Goal: Task Accomplishment & Management: Manage account settings

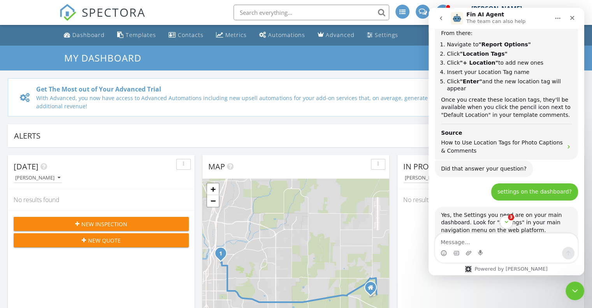
scroll to position [2337, 0]
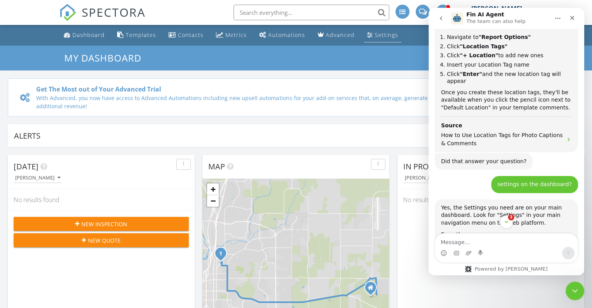
click at [375, 32] on div "Settings" at bounding box center [386, 34] width 23 height 7
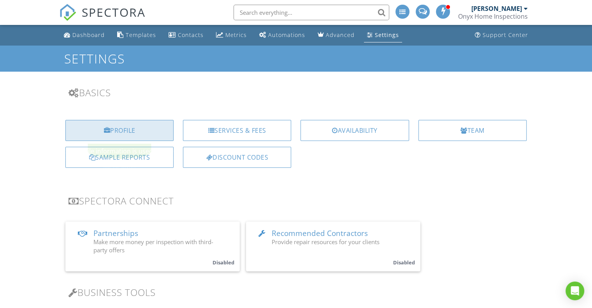
click at [113, 129] on div "Profile" at bounding box center [119, 130] width 108 height 21
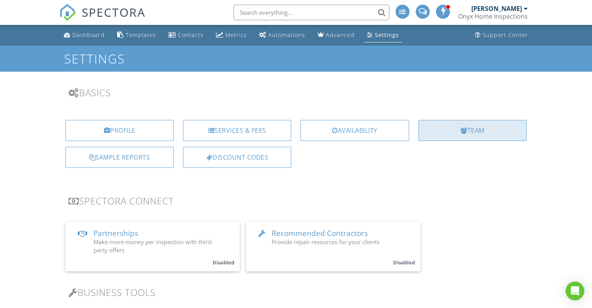
click at [468, 130] on div "Team" at bounding box center [472, 130] width 108 height 21
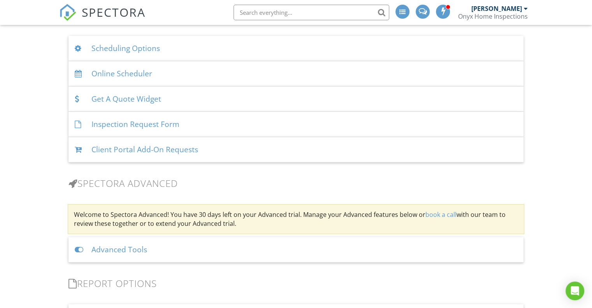
scroll to position [566, 0]
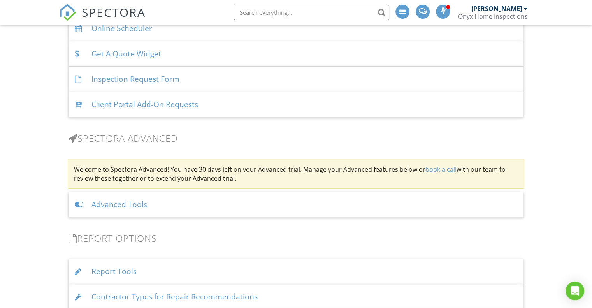
click at [79, 204] on div at bounding box center [80, 204] width 11 height 7
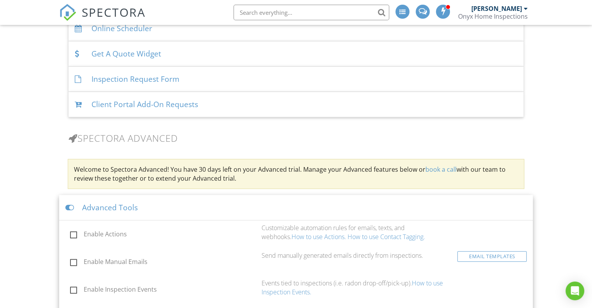
click at [71, 206] on div at bounding box center [70, 207] width 11 height 7
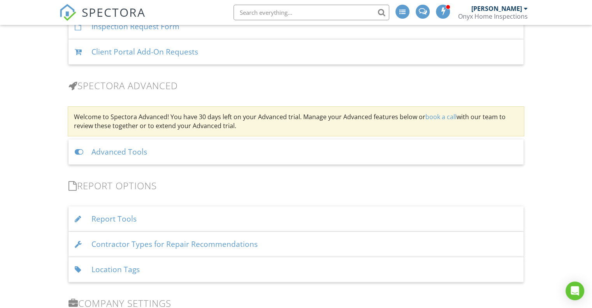
scroll to position [619, 0]
click at [577, 290] on icon "Open Intercom Messenger" at bounding box center [574, 291] width 9 height 10
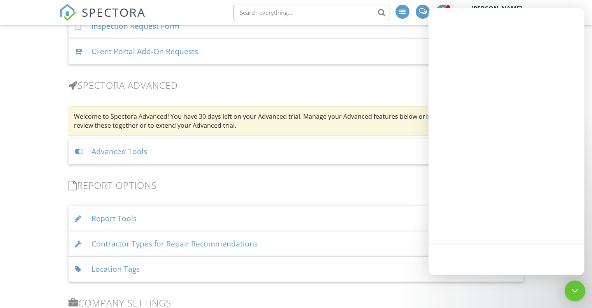
scroll to position [0, 0]
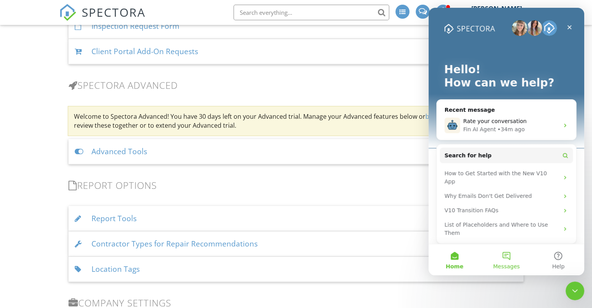
click at [506, 258] on button "Messages" at bounding box center [506, 259] width 52 height 31
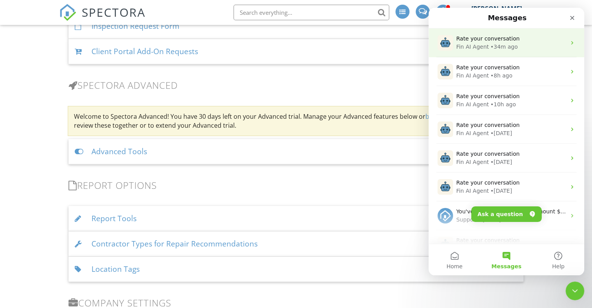
click at [485, 51] on div "Rate your conversation Fin AI Agent • 34m ago" at bounding box center [506, 42] width 156 height 29
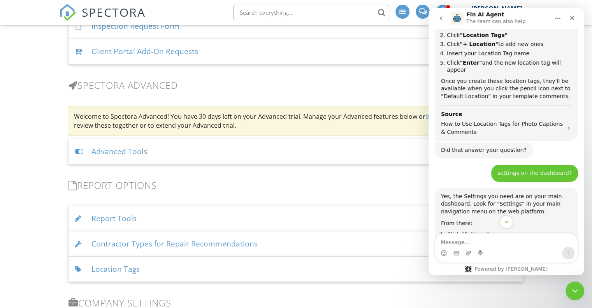
scroll to position [2349, 0]
click at [103, 265] on div "Location Tags" at bounding box center [295, 268] width 455 height 25
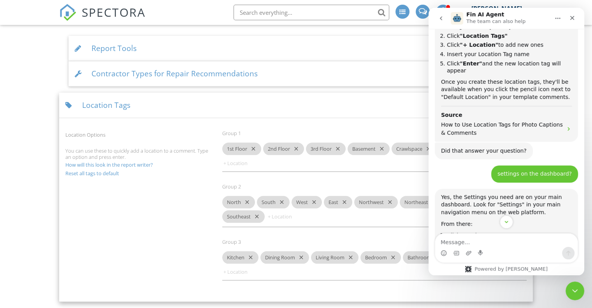
scroll to position [789, 0]
click at [573, 18] on icon "Close" at bounding box center [572, 18] width 4 height 4
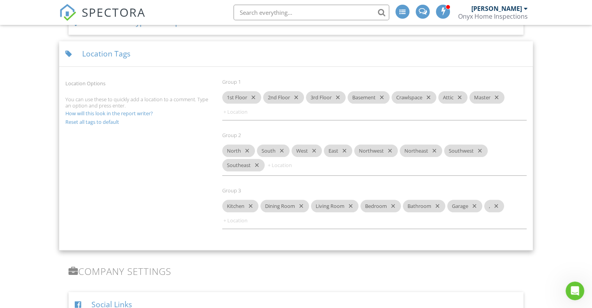
scroll to position [837, 0]
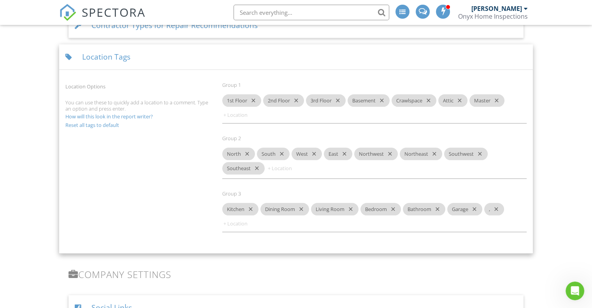
click at [88, 54] on div "Location Tags" at bounding box center [296, 56] width 474 height 25
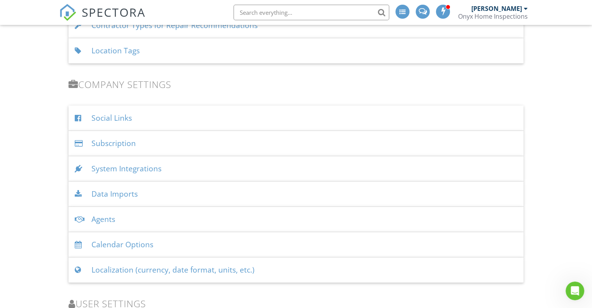
click at [88, 54] on div "Location Tags" at bounding box center [295, 50] width 455 height 25
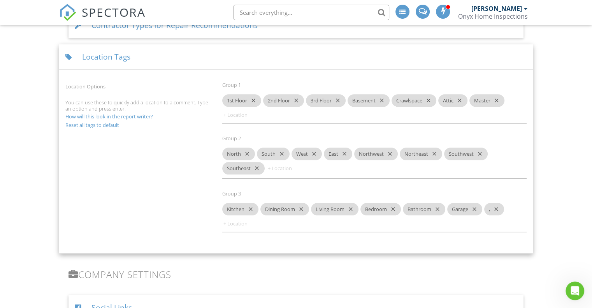
click at [114, 115] on link "How will this look in the report writer?" at bounding box center [109, 116] width 88 height 7
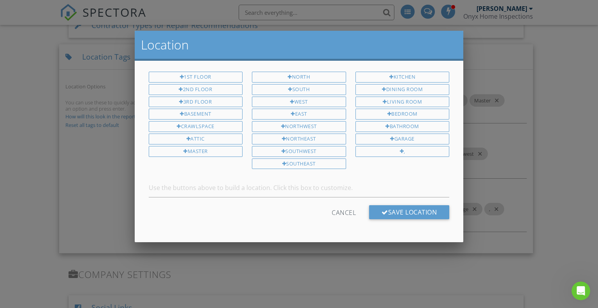
click at [90, 164] on div at bounding box center [299, 153] width 598 height 385
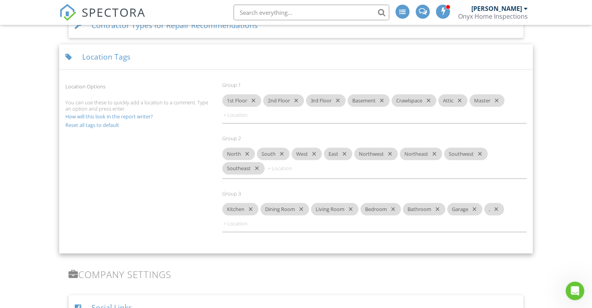
click at [93, 123] on link "Reset all tags to default" at bounding box center [92, 124] width 54 height 7
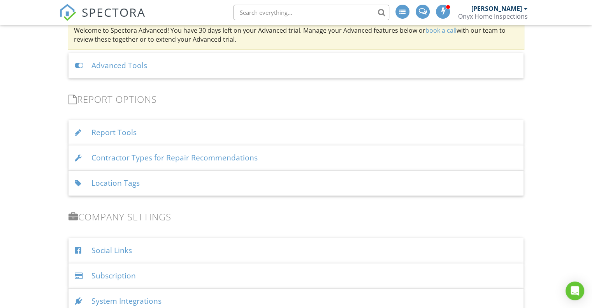
scroll to position [705, 0]
click at [109, 182] on div "Location Tags" at bounding box center [295, 182] width 455 height 25
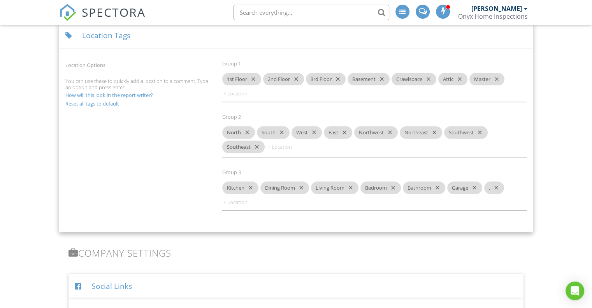
scroll to position [859, 0]
click at [496, 186] on icon "close" at bounding box center [494, 187] width 9 height 12
click at [433, 128] on icon "close" at bounding box center [432, 132] width 9 height 12
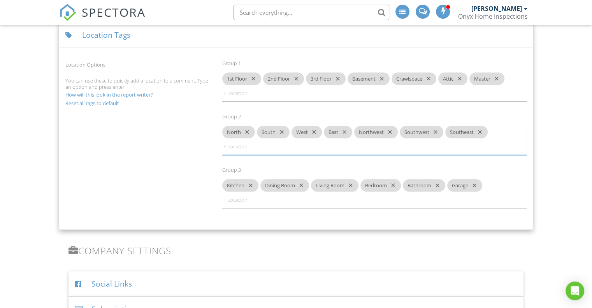
click at [390, 132] on icon "close" at bounding box center [388, 132] width 9 height 12
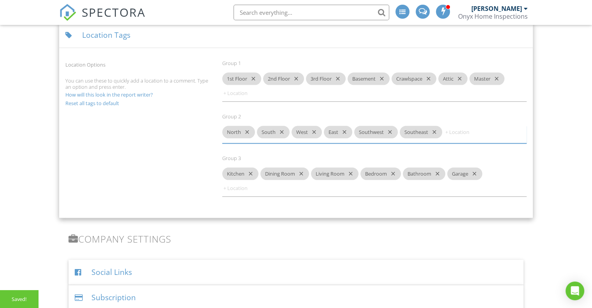
click at [390, 132] on icon "close" at bounding box center [388, 132] width 9 height 12
click at [390, 132] on icon "close" at bounding box center [386, 132] width 9 height 12
click at [246, 130] on icon "close" at bounding box center [245, 132] width 9 height 12
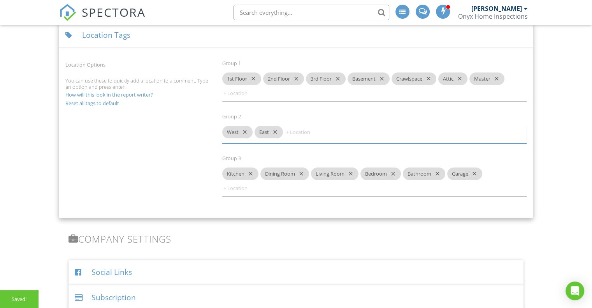
click at [246, 130] on icon "close" at bounding box center [243, 132] width 9 height 12
click at [246, 130] on icon "close" at bounding box center [241, 132] width 9 height 12
type input "m"
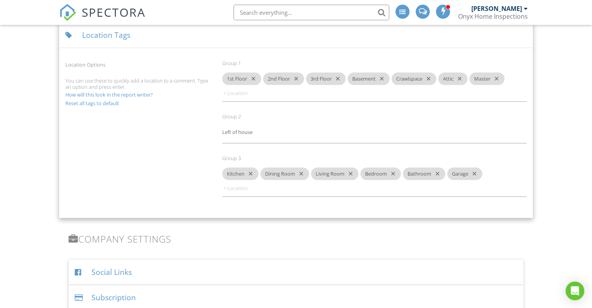
click at [157, 152] on div "Location Options You can use these to quickly add a location to a comment. Type…" at bounding box center [296, 131] width 470 height 160
click at [258, 130] on input "Left of house" at bounding box center [245, 132] width 47 height 12
type input "L"
click at [93, 102] on link "Reset all tags to default" at bounding box center [92, 103] width 54 height 7
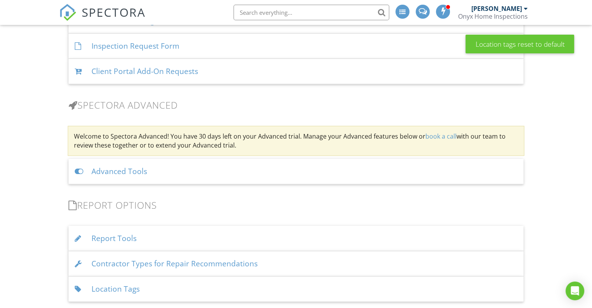
scroll to position [652, 0]
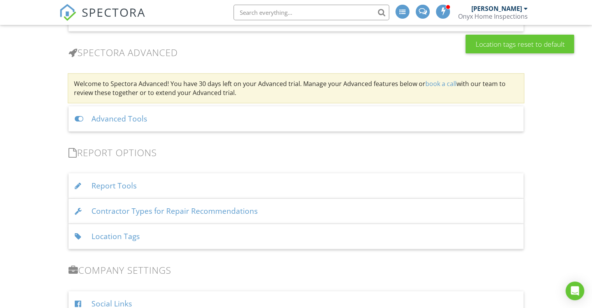
click at [117, 234] on div "Location Tags" at bounding box center [295, 236] width 455 height 25
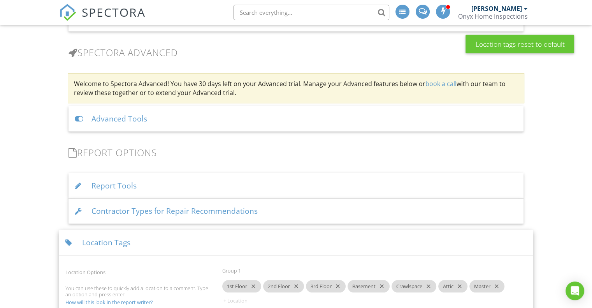
scroll to position [795, 0]
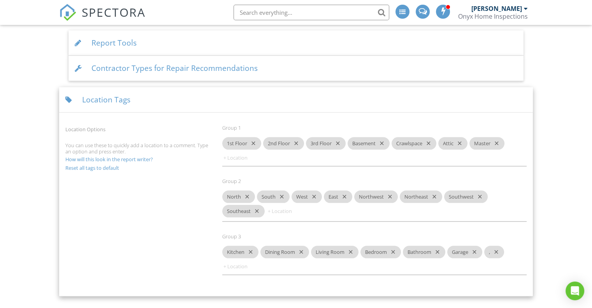
click at [479, 196] on icon "close" at bounding box center [478, 196] width 9 height 12
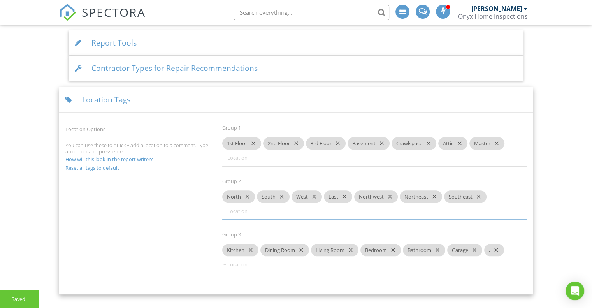
click at [434, 196] on icon "close" at bounding box center [432, 196] width 9 height 12
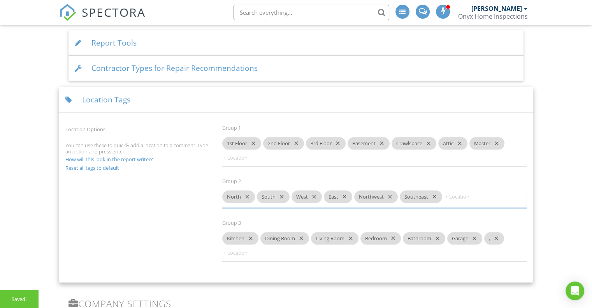
click at [434, 196] on icon "close" at bounding box center [432, 196] width 9 height 12
click at [246, 195] on icon "close" at bounding box center [245, 196] width 9 height 12
click at [246, 195] on icon "close" at bounding box center [243, 196] width 9 height 12
click at [246, 195] on icon "close" at bounding box center [241, 196] width 9 height 12
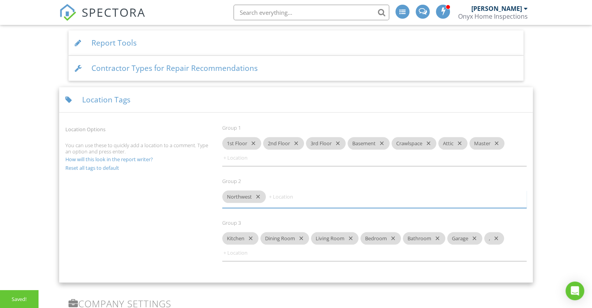
click at [246, 195] on div "Northwest close" at bounding box center [244, 196] width 44 height 12
click at [257, 195] on icon "close" at bounding box center [256, 196] width 9 height 12
click at [165, 218] on div "Location Options You can use these to quickly add a location to a comment. Type…" at bounding box center [296, 196] width 470 height 160
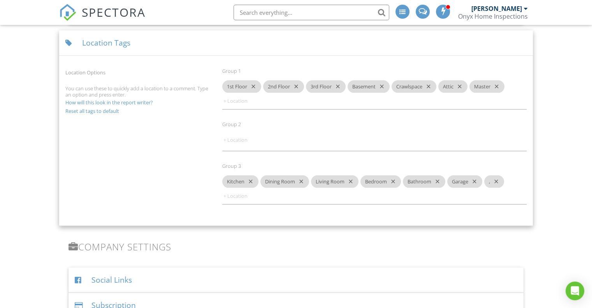
scroll to position [849, 0]
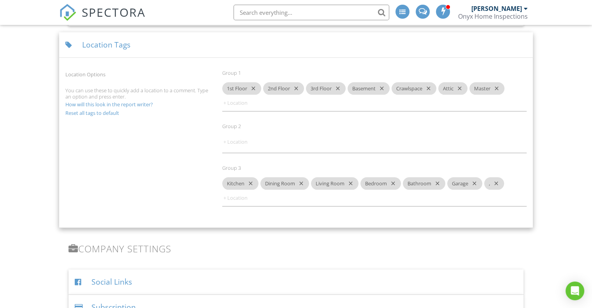
click at [498, 182] on icon "close" at bounding box center [494, 183] width 9 height 12
click at [572, 286] on div "Open Intercom Messenger" at bounding box center [575, 291] width 21 height 21
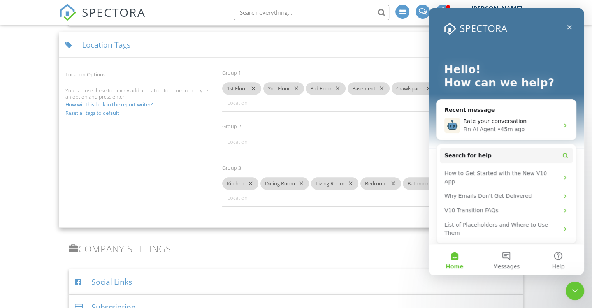
scroll to position [0, 0]
click at [506, 254] on button "Messages" at bounding box center [506, 259] width 52 height 31
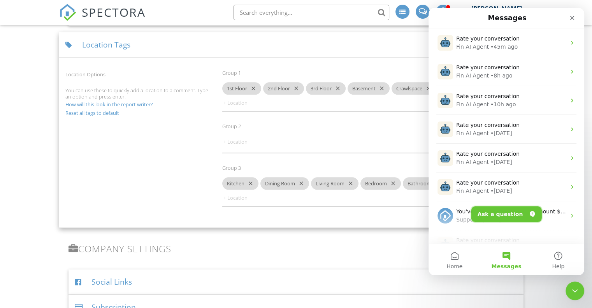
click at [503, 212] on button "Ask a question" at bounding box center [506, 214] width 70 height 16
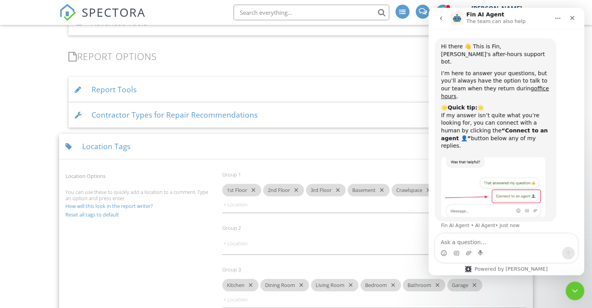
scroll to position [702, 0]
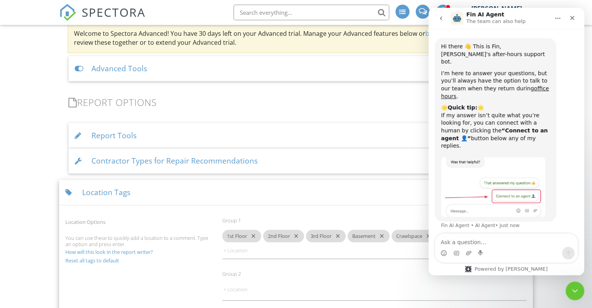
click at [516, 235] on textarea "Ask a question…" at bounding box center [506, 239] width 142 height 13
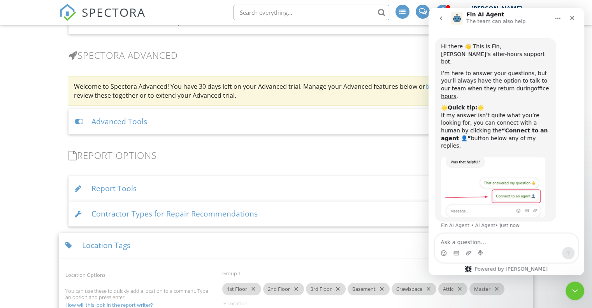
scroll to position [649, 0]
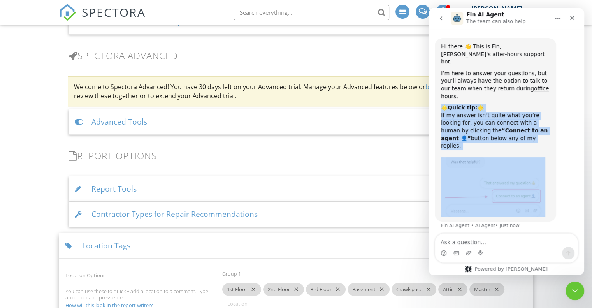
drag, startPoint x: 534, startPoint y: 81, endPoint x: 543, endPoint y: 184, distance: 103.1
click at [543, 184] on div "Hi there 👋 This is Fin, Spectora's after-hours support bot. I’m here to answer …" at bounding box center [495, 130] width 109 height 174
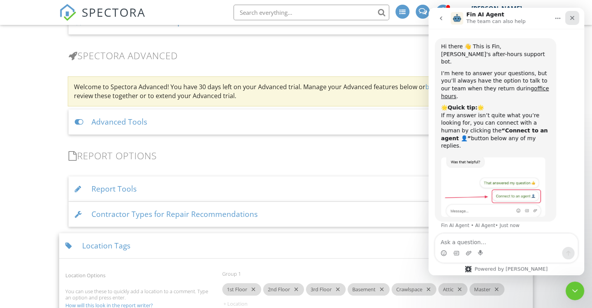
click at [574, 16] on icon "Close" at bounding box center [572, 18] width 4 height 4
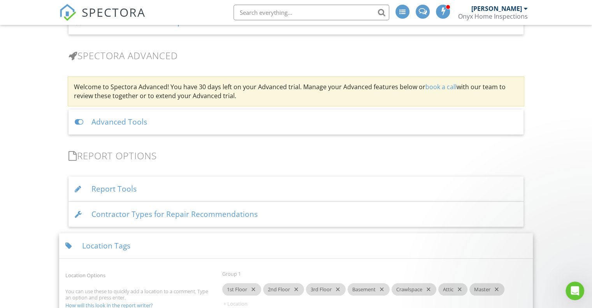
scroll to position [0, 0]
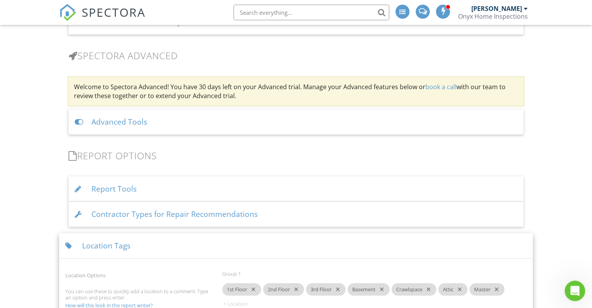
click at [570, 283] on div "Open Intercom Messenger" at bounding box center [574, 290] width 26 height 26
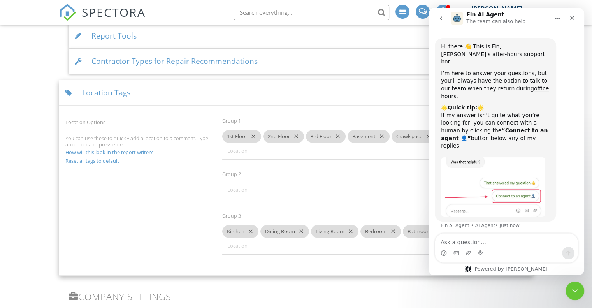
scroll to position [802, 0]
click at [574, 16] on icon "Close" at bounding box center [572, 18] width 4 height 4
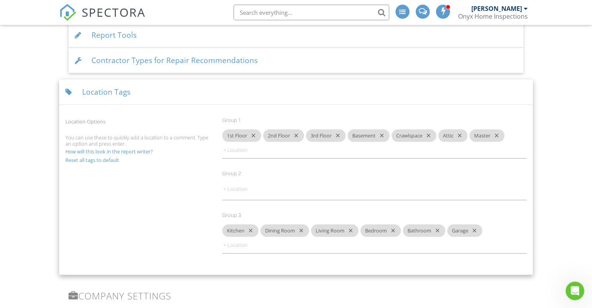
click at [98, 91] on div "Location Tags" at bounding box center [296, 91] width 474 height 25
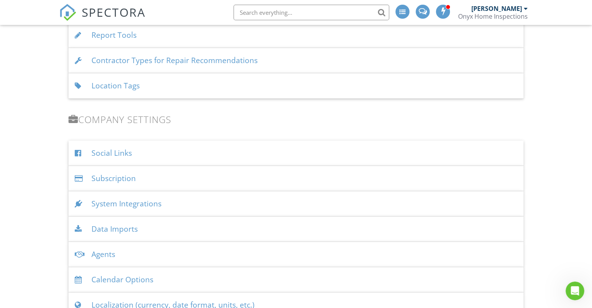
click at [114, 59] on div "Contractor Types for Repair Recommendations" at bounding box center [295, 60] width 455 height 25
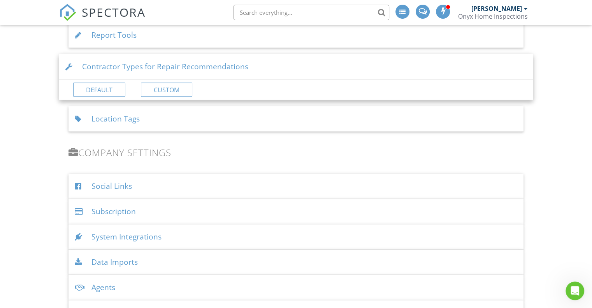
click at [111, 116] on div "Location Tags" at bounding box center [295, 118] width 455 height 25
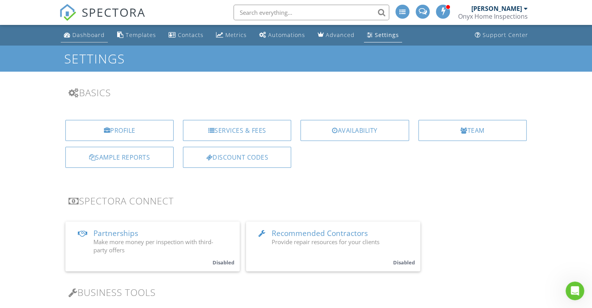
click at [84, 40] on link "Dashboard" at bounding box center [84, 35] width 47 height 14
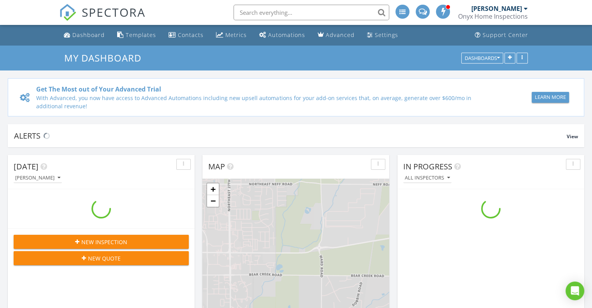
scroll to position [720, 604]
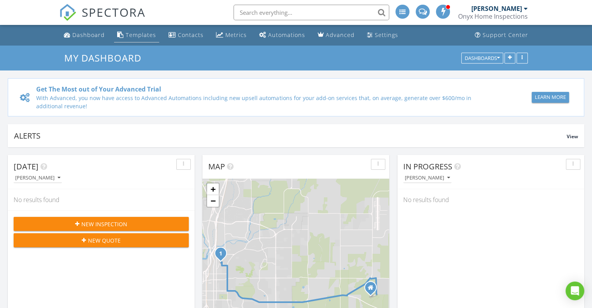
click at [139, 37] on div "Templates" at bounding box center [141, 34] width 30 height 7
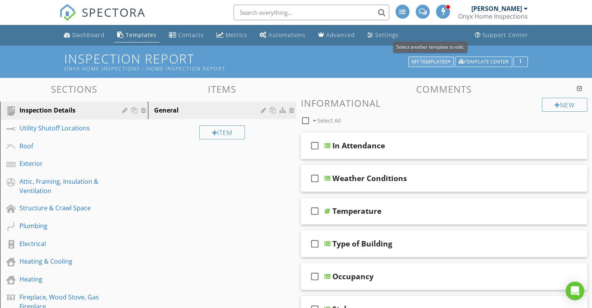
click at [438, 62] on div "My Templates" at bounding box center [431, 61] width 39 height 5
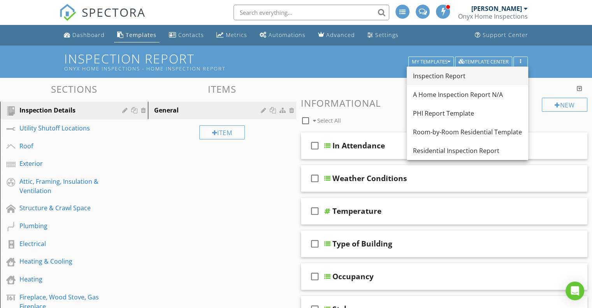
click at [433, 76] on div "Inspection Report" at bounding box center [467, 75] width 109 height 9
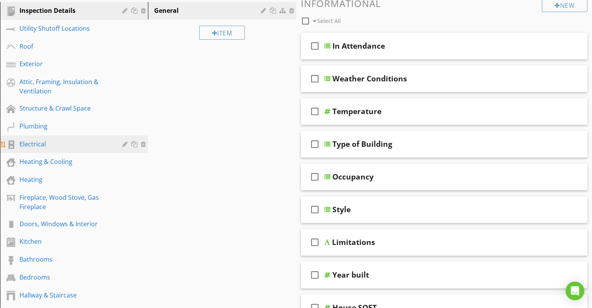
scroll to position [100, 0]
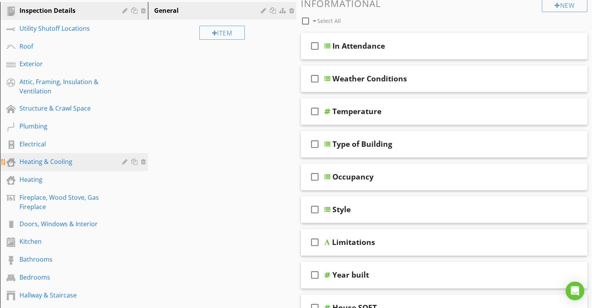
click at [59, 163] on div "Heating & Cooling" at bounding box center [64, 161] width 91 height 9
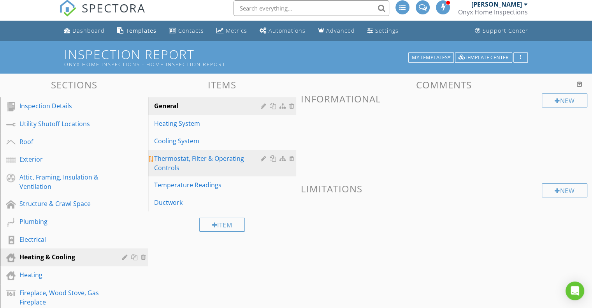
scroll to position [4, 0]
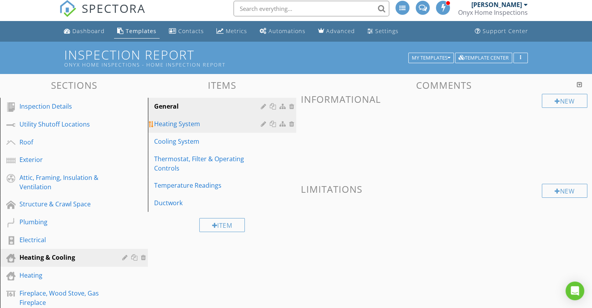
click at [184, 126] on div "Heating System" at bounding box center [208, 123] width 109 height 9
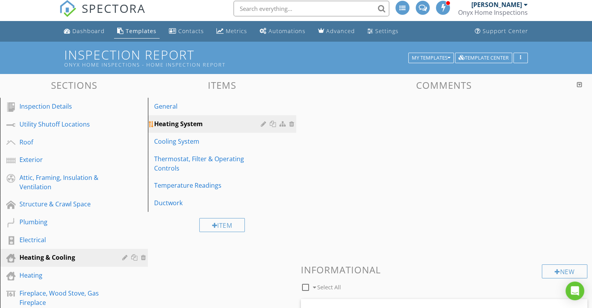
click at [184, 126] on div "Heating System" at bounding box center [208, 123] width 109 height 9
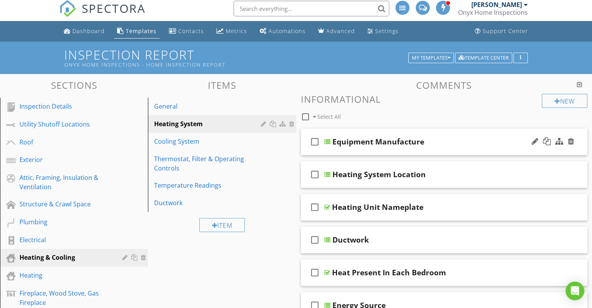
click at [329, 139] on div at bounding box center [327, 142] width 6 height 6
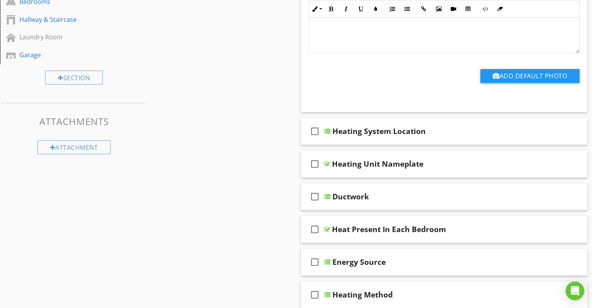
scroll to position [375, 0]
click at [329, 132] on div at bounding box center [327, 131] width 6 height 6
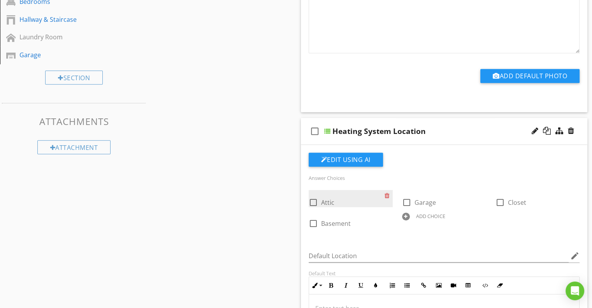
scroll to position [448, 0]
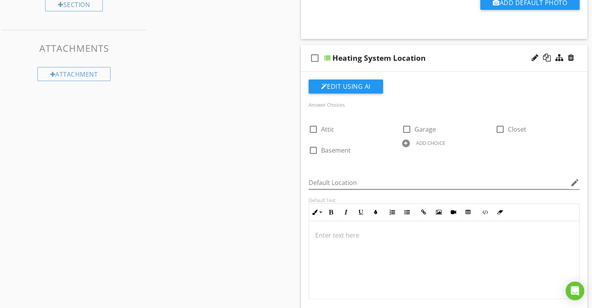
click at [575, 179] on icon "edit" at bounding box center [574, 182] width 9 height 9
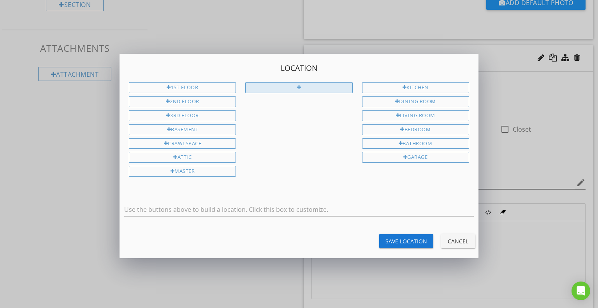
click at [298, 85] on div at bounding box center [299, 87] width 4 height 5
click at [297, 89] on div at bounding box center [299, 87] width 4 height 5
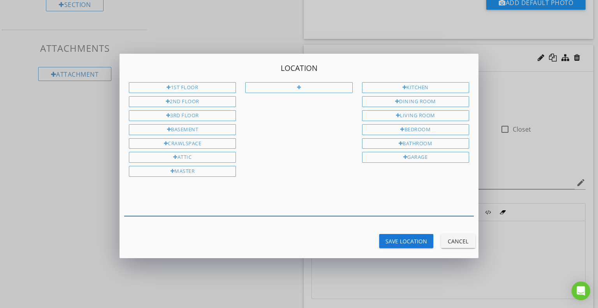
click at [153, 205] on input "text" at bounding box center [298, 209] width 349 height 13
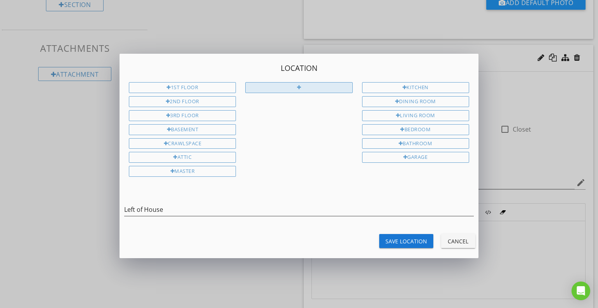
click at [305, 84] on div at bounding box center [298, 87] width 107 height 11
click at [299, 94] on div at bounding box center [298, 89] width 116 height 14
click at [298, 88] on div at bounding box center [299, 87] width 4 height 5
drag, startPoint x: 296, startPoint y: 84, endPoint x: 302, endPoint y: 110, distance: 26.6
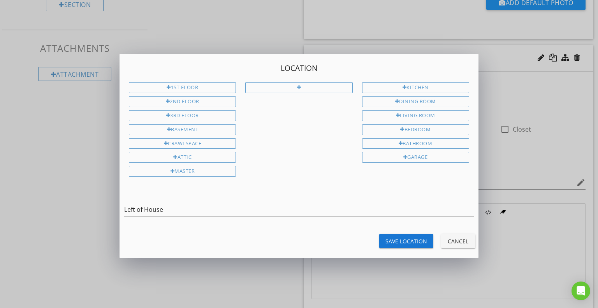
click at [302, 110] on div "1st Floor 2nd Floor 3rd Floor Basement Crawlspace Attic Master Kitchen Dining R…" at bounding box center [298, 131] width 349 height 98
click at [299, 87] on div at bounding box center [299, 87] width 4 height 5
type input "Left of House"
click at [455, 242] on button "Cancel" at bounding box center [458, 241] width 34 height 14
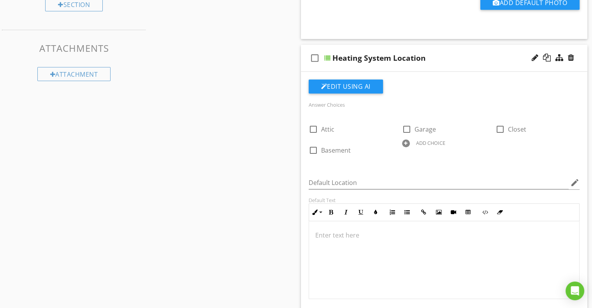
click at [329, 60] on div at bounding box center [327, 58] width 6 height 6
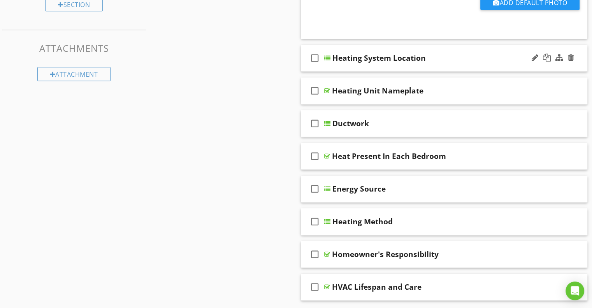
click at [329, 60] on div at bounding box center [327, 58] width 6 height 6
click at [328, 57] on div at bounding box center [327, 58] width 6 height 6
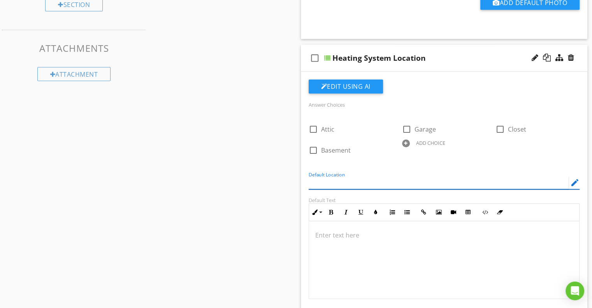
click at [336, 180] on input "Default Location" at bounding box center [439, 182] width 260 height 13
click at [574, 181] on icon "edit" at bounding box center [574, 182] width 9 height 9
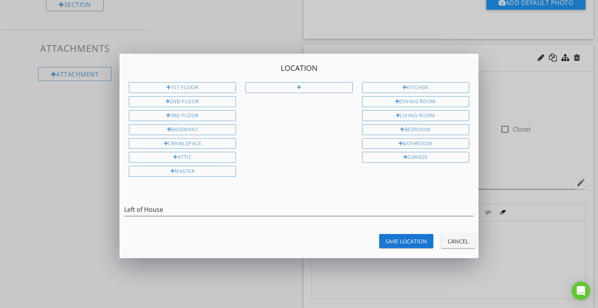
click at [464, 237] on div "Cancel" at bounding box center [458, 241] width 22 height 8
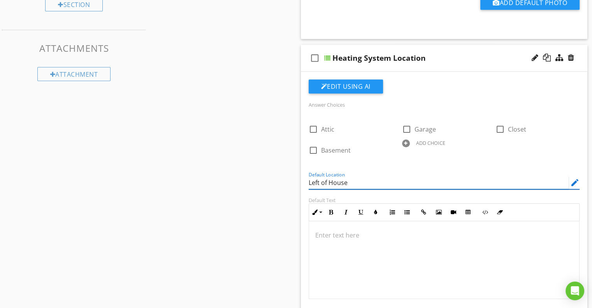
click at [354, 178] on input "Left of House" at bounding box center [439, 182] width 260 height 13
type input "L"
click at [252, 180] on div "Sections Inspection Details Utility Shutoff Locations Roof Exterior Attic, Fram…" at bounding box center [296, 201] width 592 height 1143
click at [575, 181] on icon "edit" at bounding box center [574, 182] width 9 height 9
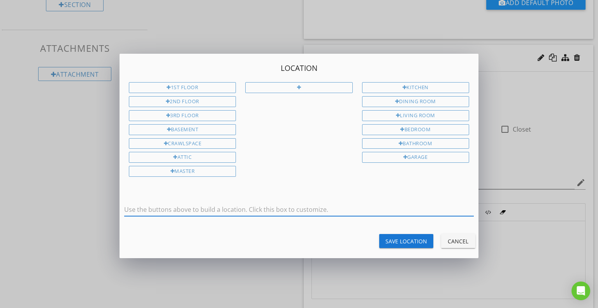
click at [294, 205] on input "text" at bounding box center [298, 209] width 349 height 13
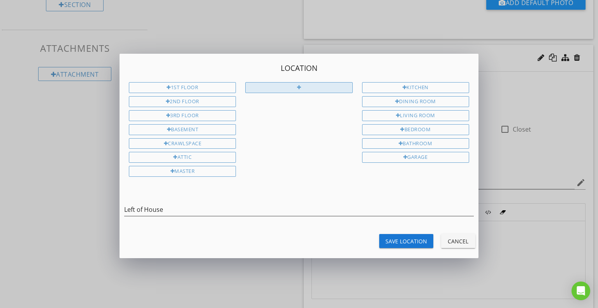
click at [299, 86] on div at bounding box center [299, 87] width 4 height 5
type input "Left of House"
click at [406, 237] on div "Save Location" at bounding box center [406, 241] width 42 height 8
type input "Left of House"
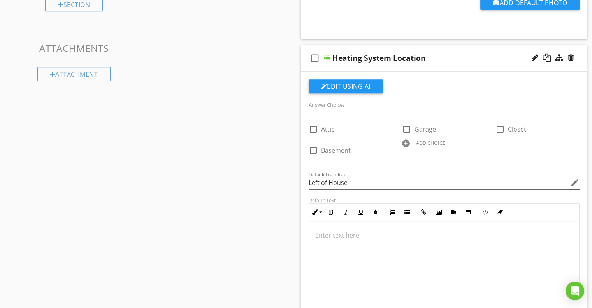
click at [576, 181] on icon "edit" at bounding box center [574, 182] width 9 height 9
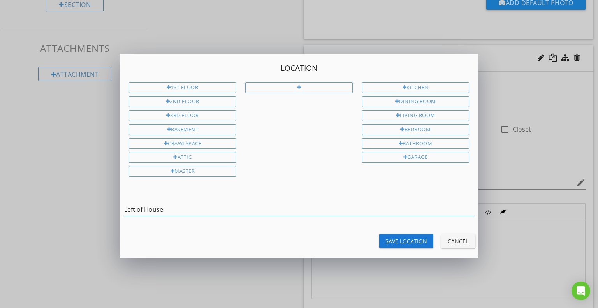
click at [172, 203] on input "Left of House" at bounding box center [298, 209] width 349 height 13
type input "L"
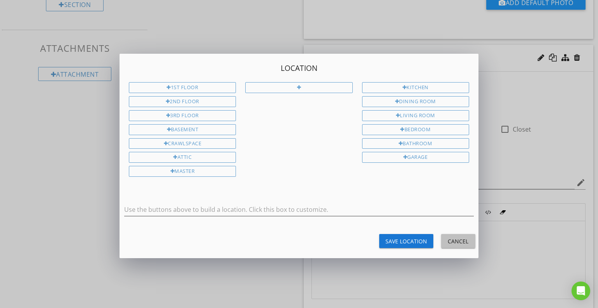
click at [450, 237] on div "Cancel" at bounding box center [458, 241] width 22 height 8
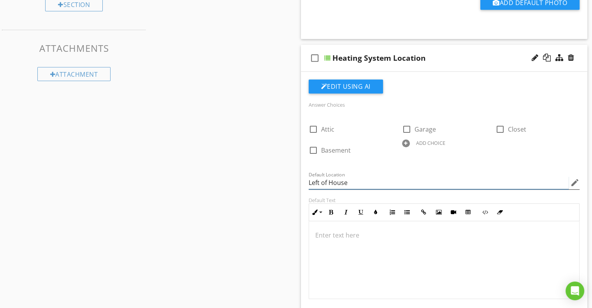
click at [355, 181] on input "Left of House" at bounding box center [439, 182] width 260 height 13
type input "L"
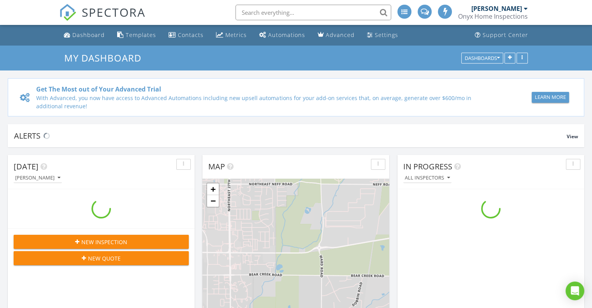
scroll to position [720, 604]
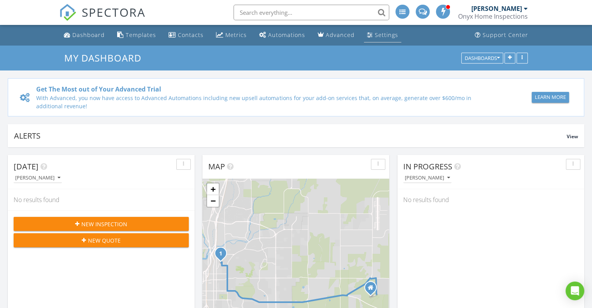
click at [382, 34] on div "Settings" at bounding box center [386, 34] width 23 height 7
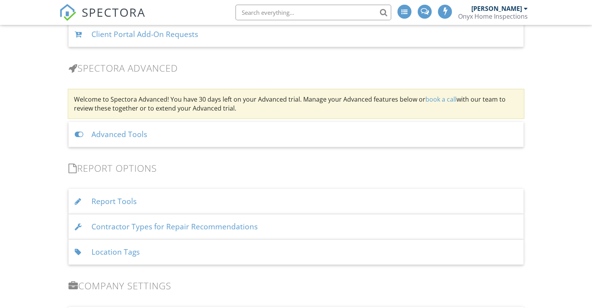
scroll to position [638, 0]
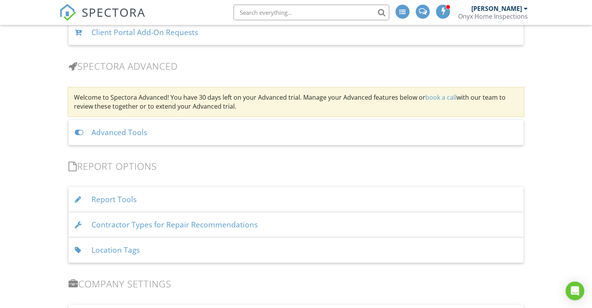
click at [114, 247] on div "Location Tags" at bounding box center [295, 249] width 455 height 25
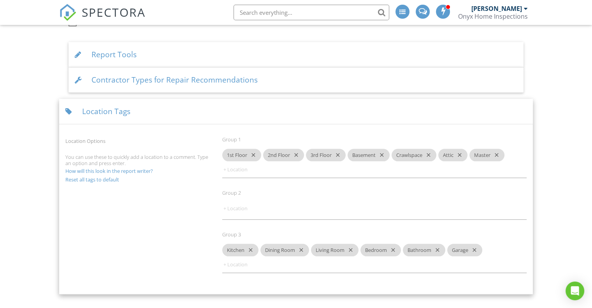
scroll to position [784, 0]
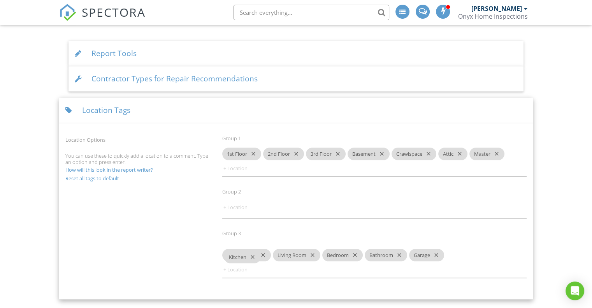
drag, startPoint x: 247, startPoint y: 250, endPoint x: 249, endPoint y: 260, distance: 9.9
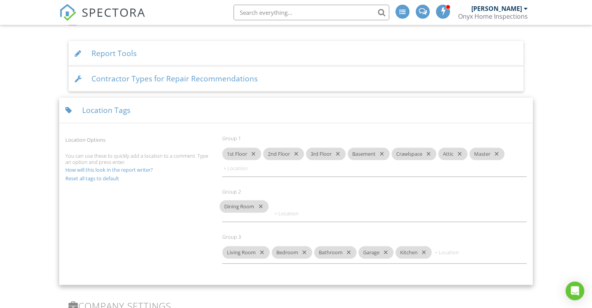
drag, startPoint x: 249, startPoint y: 247, endPoint x: 246, endPoint y: 206, distance: 40.9
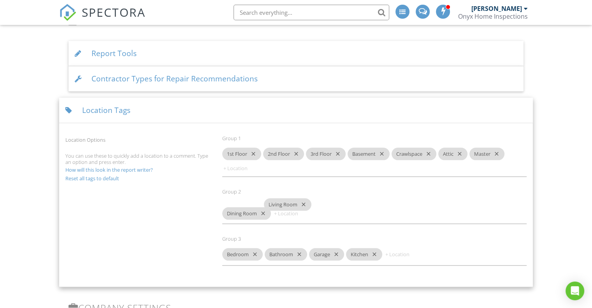
drag, startPoint x: 249, startPoint y: 246, endPoint x: 291, endPoint y: 202, distance: 60.3
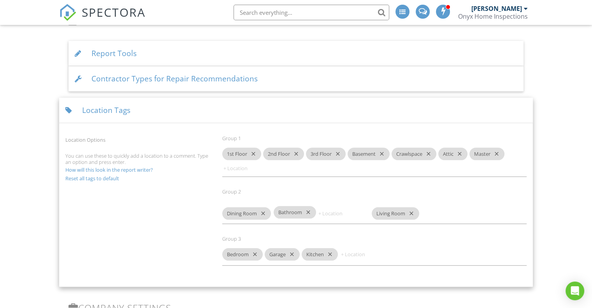
drag, startPoint x: 284, startPoint y: 249, endPoint x: 293, endPoint y: 214, distance: 36.0
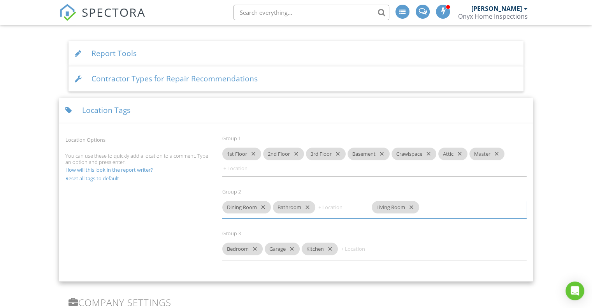
click at [364, 207] on input at bounding box center [340, 207] width 47 height 12
type input "Left of House"
click at [407, 239] on div "Group 3 Bedroom close Garage close Kitchen close" at bounding box center [375, 251] width 314 height 42
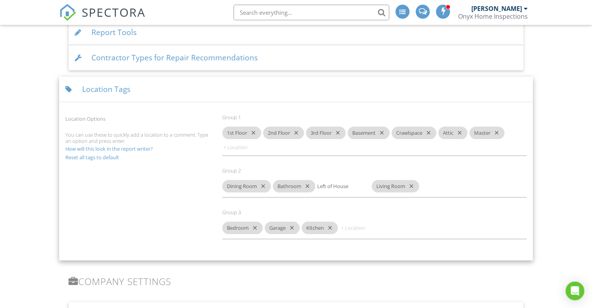
scroll to position [804, 0]
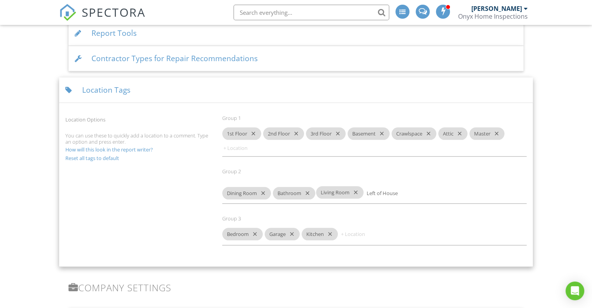
drag, startPoint x: 383, startPoint y: 180, endPoint x: 326, endPoint y: 188, distance: 57.3
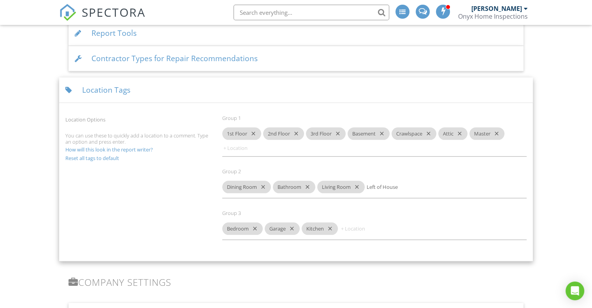
click at [111, 58] on div "Contractor Types for Repair Recommendations" at bounding box center [295, 58] width 455 height 25
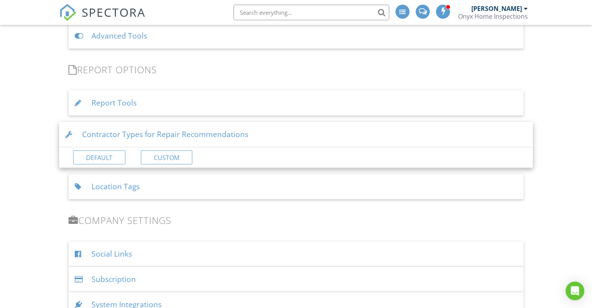
scroll to position [735, 0]
click at [104, 184] on div "Location Tags" at bounding box center [295, 186] width 455 height 25
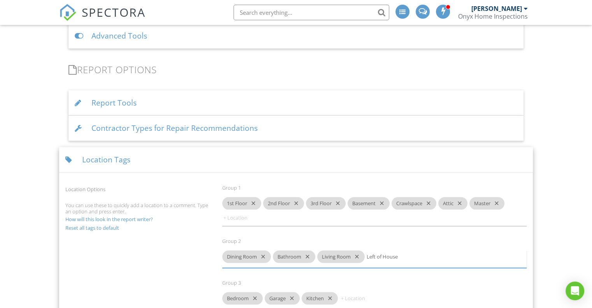
click at [388, 254] on input "Left of House" at bounding box center [390, 256] width 47 height 12
click at [368, 253] on input "Left of House" at bounding box center [390, 256] width 47 height 12
type input "Right of House"
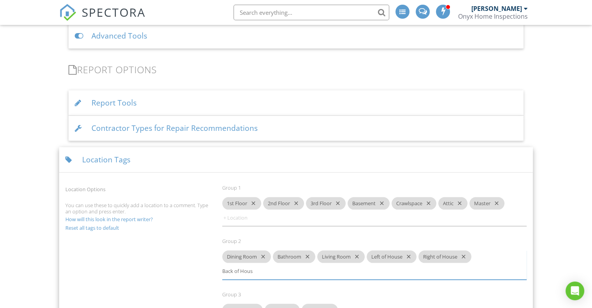
type input "Back of House"
type input "Front of House"
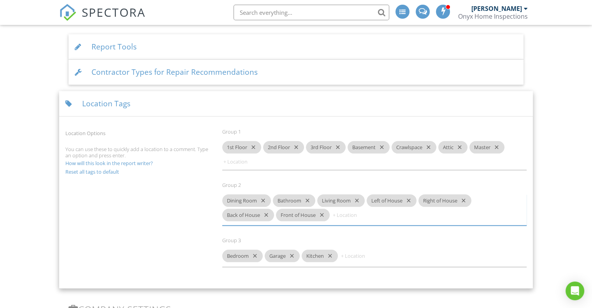
scroll to position [791, 0]
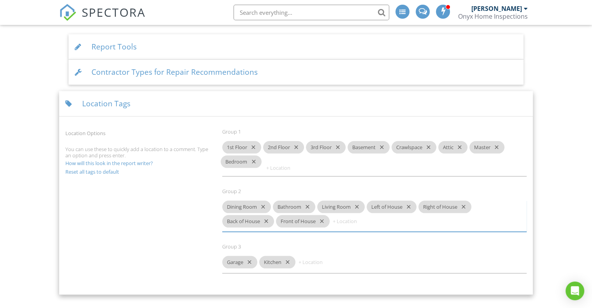
drag, startPoint x: 243, startPoint y: 255, endPoint x: 241, endPoint y: 162, distance: 92.6
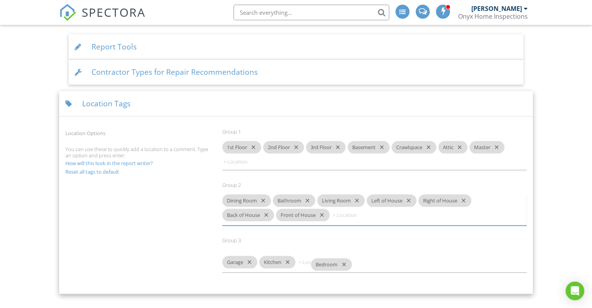
drag, startPoint x: 247, startPoint y: 162, endPoint x: 338, endPoint y: 265, distance: 136.7
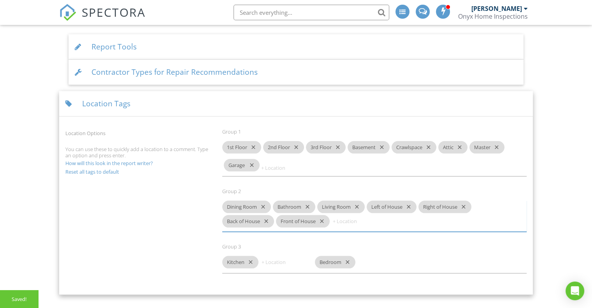
drag, startPoint x: 241, startPoint y: 251, endPoint x: 243, endPoint y: 162, distance: 88.7
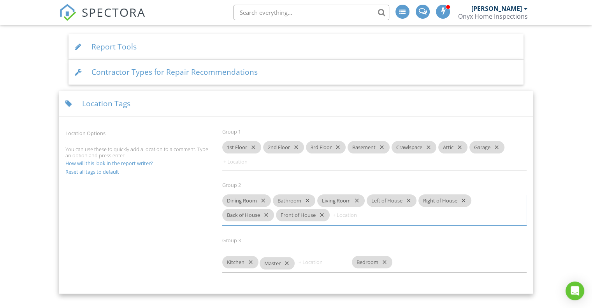
drag, startPoint x: 486, startPoint y: 145, endPoint x: 274, endPoint y: 263, distance: 242.1
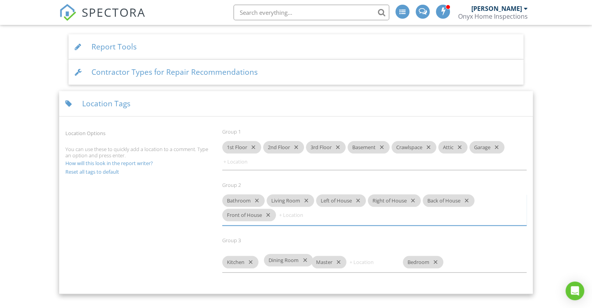
drag, startPoint x: 244, startPoint y: 198, endPoint x: 286, endPoint y: 260, distance: 74.1
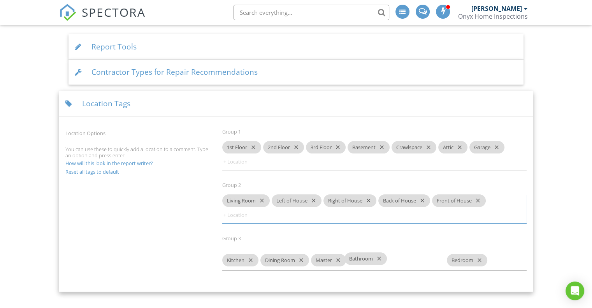
drag, startPoint x: 250, startPoint y: 199, endPoint x: 372, endPoint y: 259, distance: 135.9
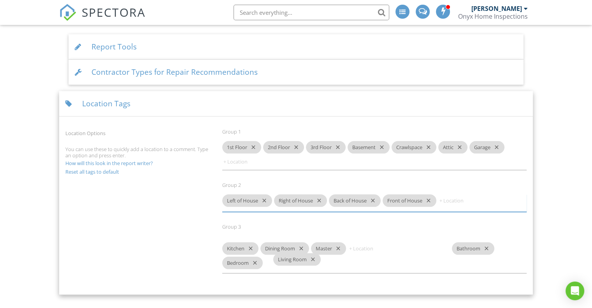
drag, startPoint x: 240, startPoint y: 197, endPoint x: 291, endPoint y: 258, distance: 79.3
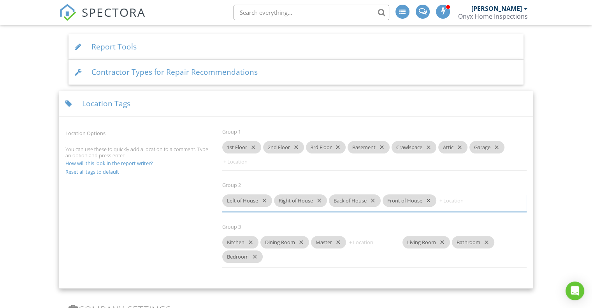
click at [338, 240] on icon "close" at bounding box center [336, 242] width 9 height 12
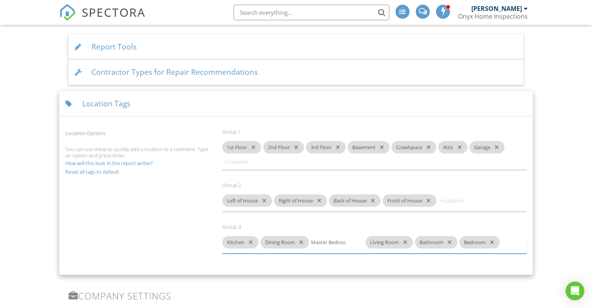
type input "Master Bedroom"
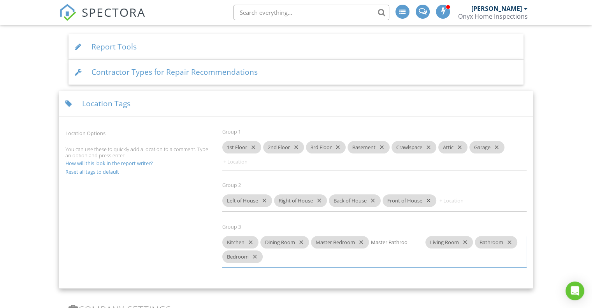
type input "Master Bathroom"
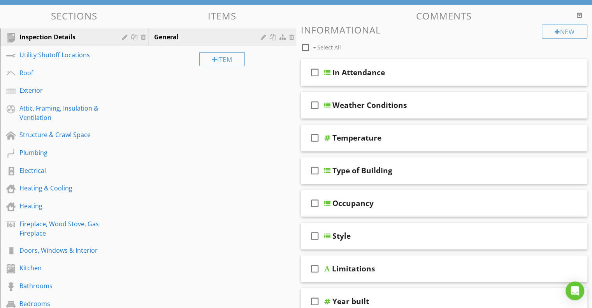
scroll to position [73, 0]
click at [328, 105] on div at bounding box center [327, 105] width 6 height 6
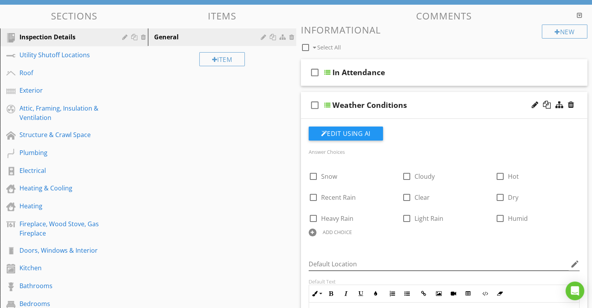
click at [573, 263] on icon "edit" at bounding box center [574, 263] width 9 height 9
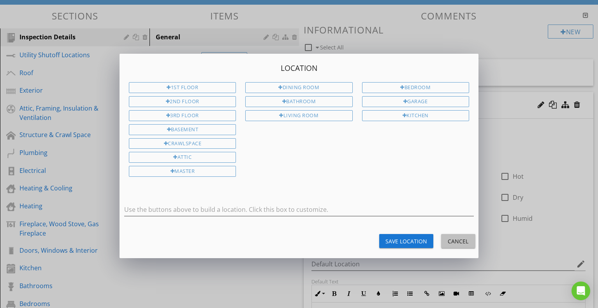
click at [454, 243] on button "Cancel" at bounding box center [458, 241] width 34 height 14
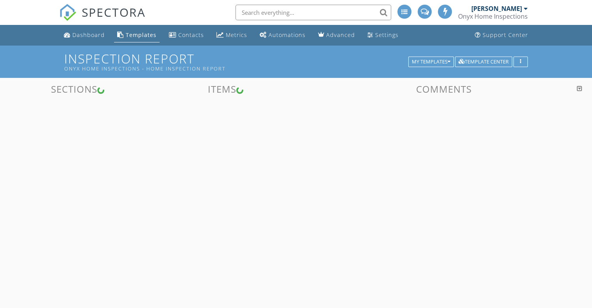
scroll to position [73, 0]
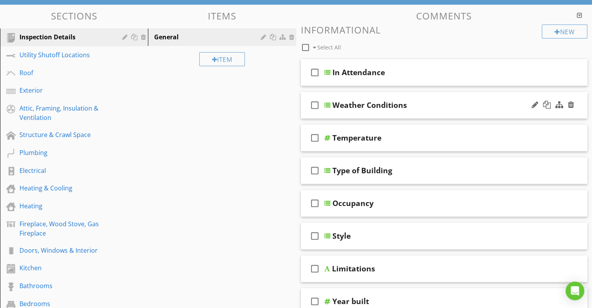
click at [328, 101] on div "check_box_outline_blank Weather Conditions" at bounding box center [444, 105] width 287 height 27
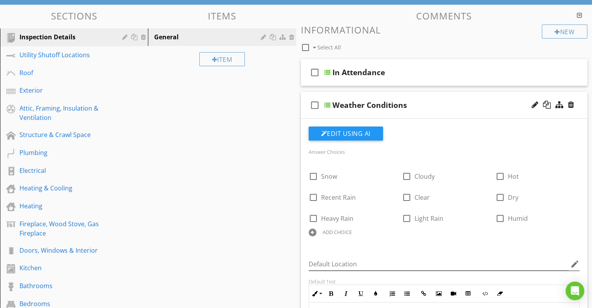
click at [577, 262] on icon "edit" at bounding box center [574, 263] width 9 height 9
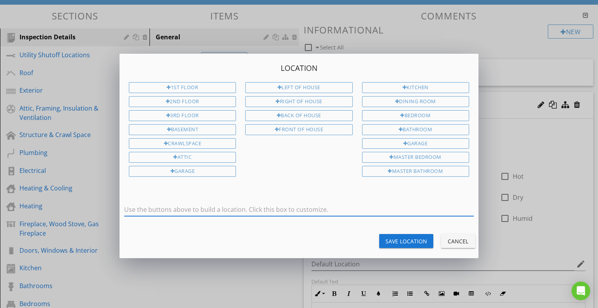
click at [283, 205] on input "text" at bounding box center [298, 209] width 349 height 13
drag, startPoint x: 448, startPoint y: 228, endPoint x: 456, endPoint y: 231, distance: 7.9
click at [456, 232] on div "Save Location Cancel" at bounding box center [299, 241] width 368 height 19
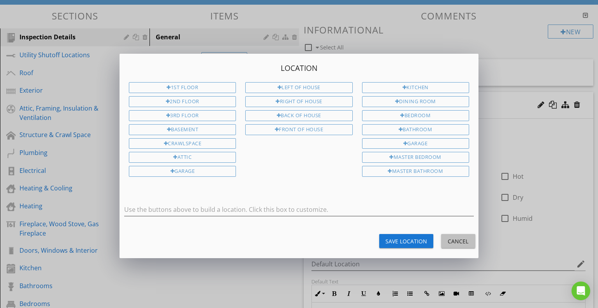
click at [456, 234] on button "Cancel" at bounding box center [458, 241] width 34 height 14
